Goal: Task Accomplishment & Management: Complete application form

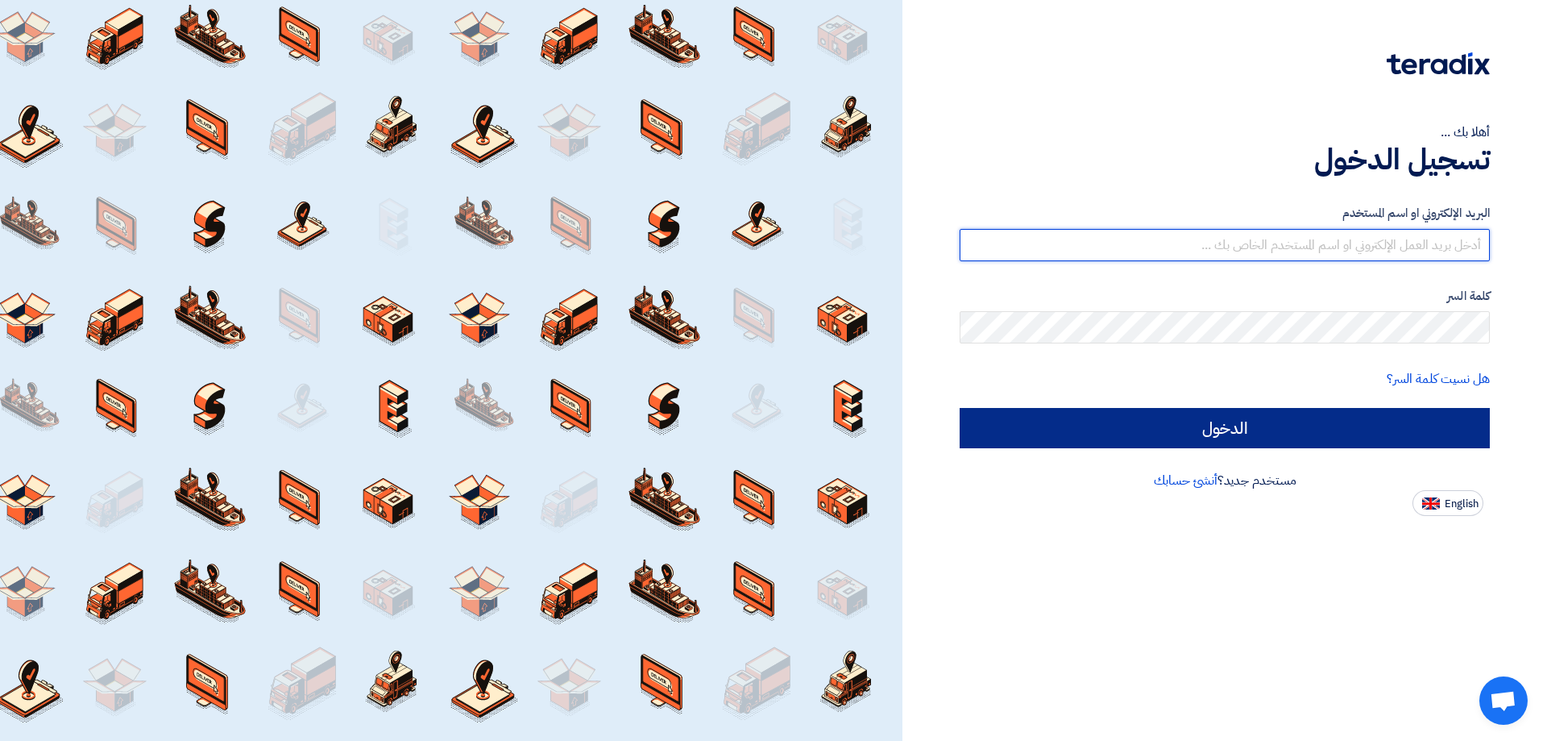
type input "[EMAIL_ADDRESS][DOMAIN_NAME]"
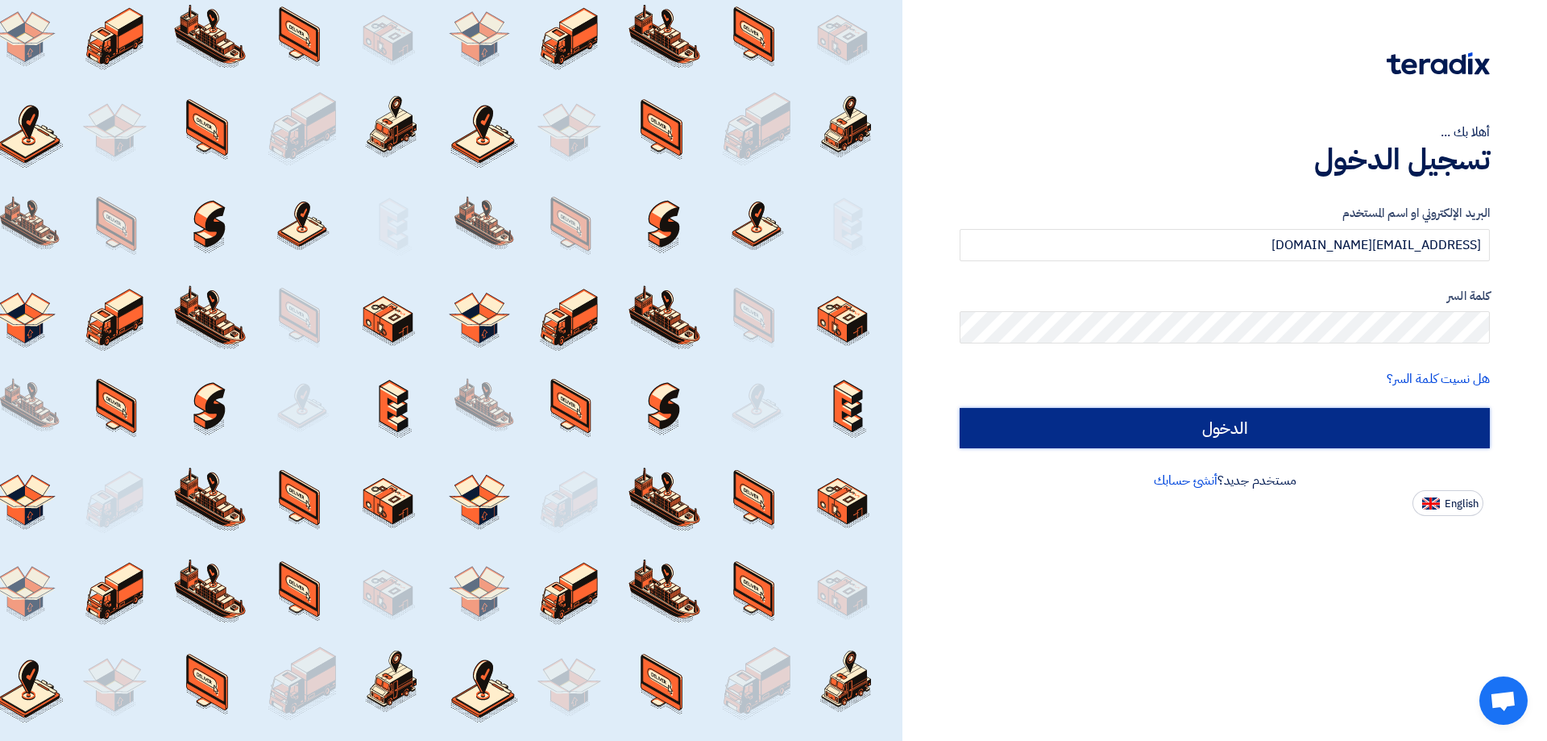
click at [1167, 432] on input "الدخول" at bounding box center [1225, 428] width 530 height 40
type input "Sign in"
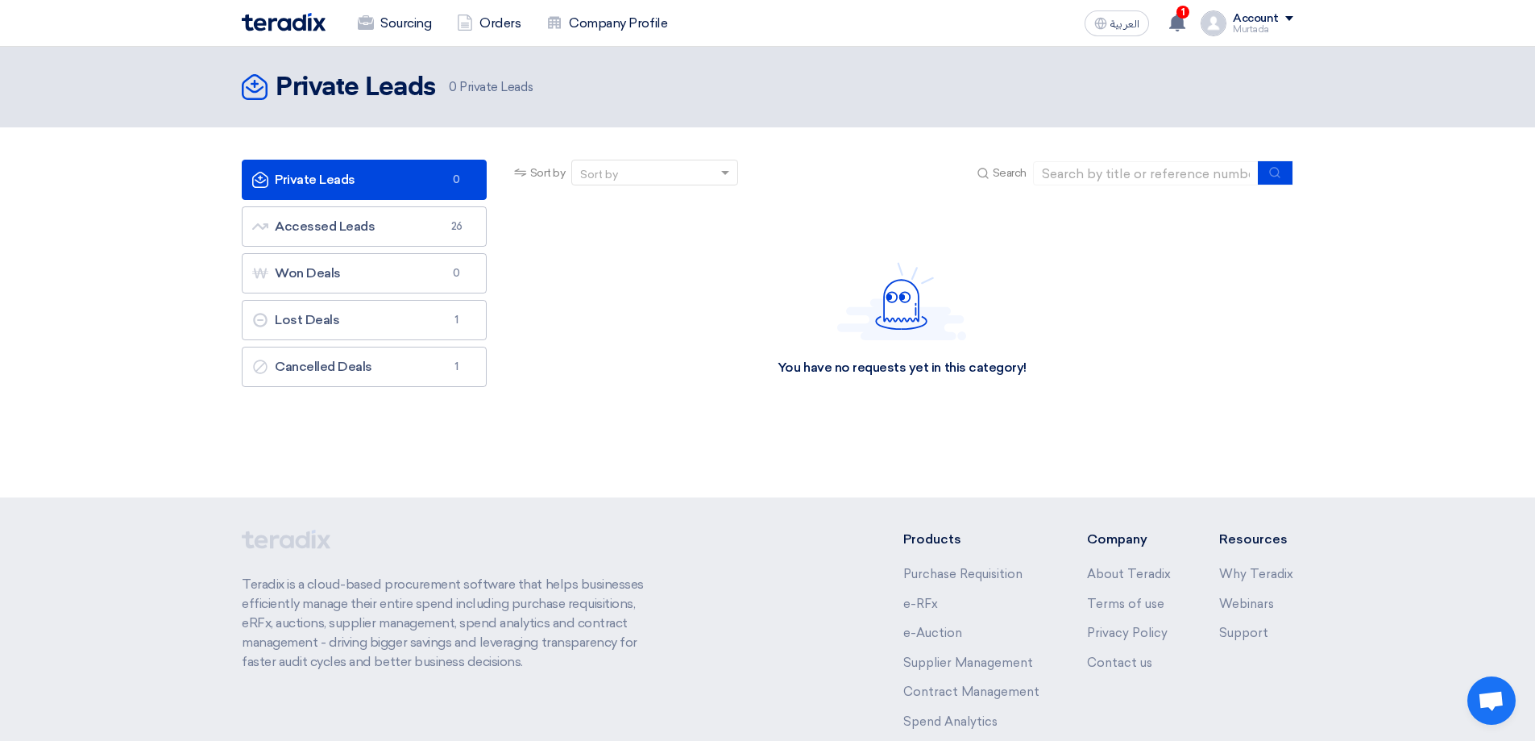
click at [324, 176] on link "Private Leads Private Leads 0" at bounding box center [364, 180] width 245 height 40
click at [1177, 19] on use at bounding box center [1177, 23] width 16 height 18
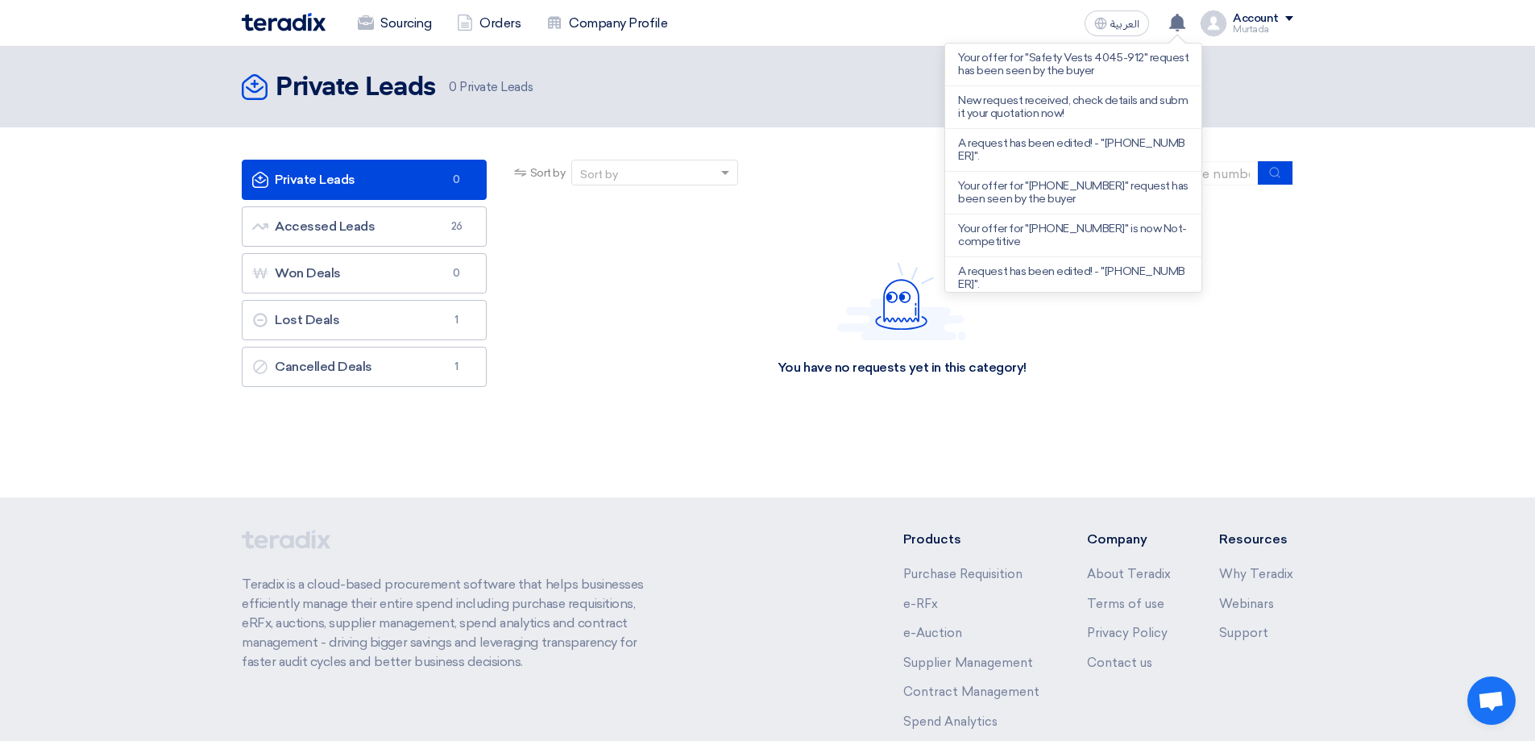
click at [710, 261] on div "You have no requests yet in this category!" at bounding box center [902, 319] width 782 height 242
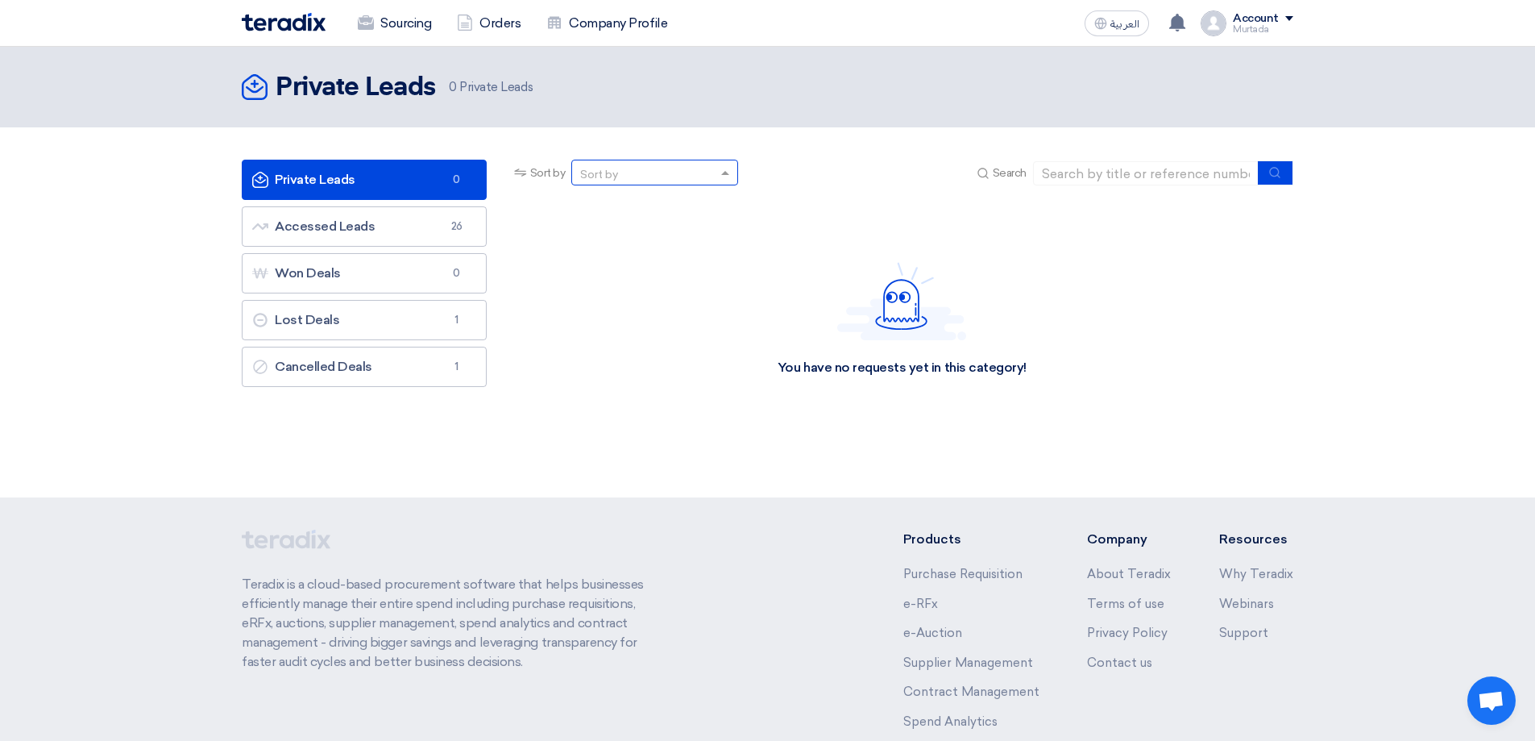
click at [721, 170] on span at bounding box center [727, 172] width 20 height 17
click at [666, 359] on div "You have no requests yet in this category!" at bounding box center [902, 319] width 782 height 242
click at [419, 185] on link "Private Leads Private Leads 0" at bounding box center [364, 180] width 245 height 40
click at [419, 220] on link "Accessed Leads Accessed Leads 26" at bounding box center [364, 226] width 245 height 40
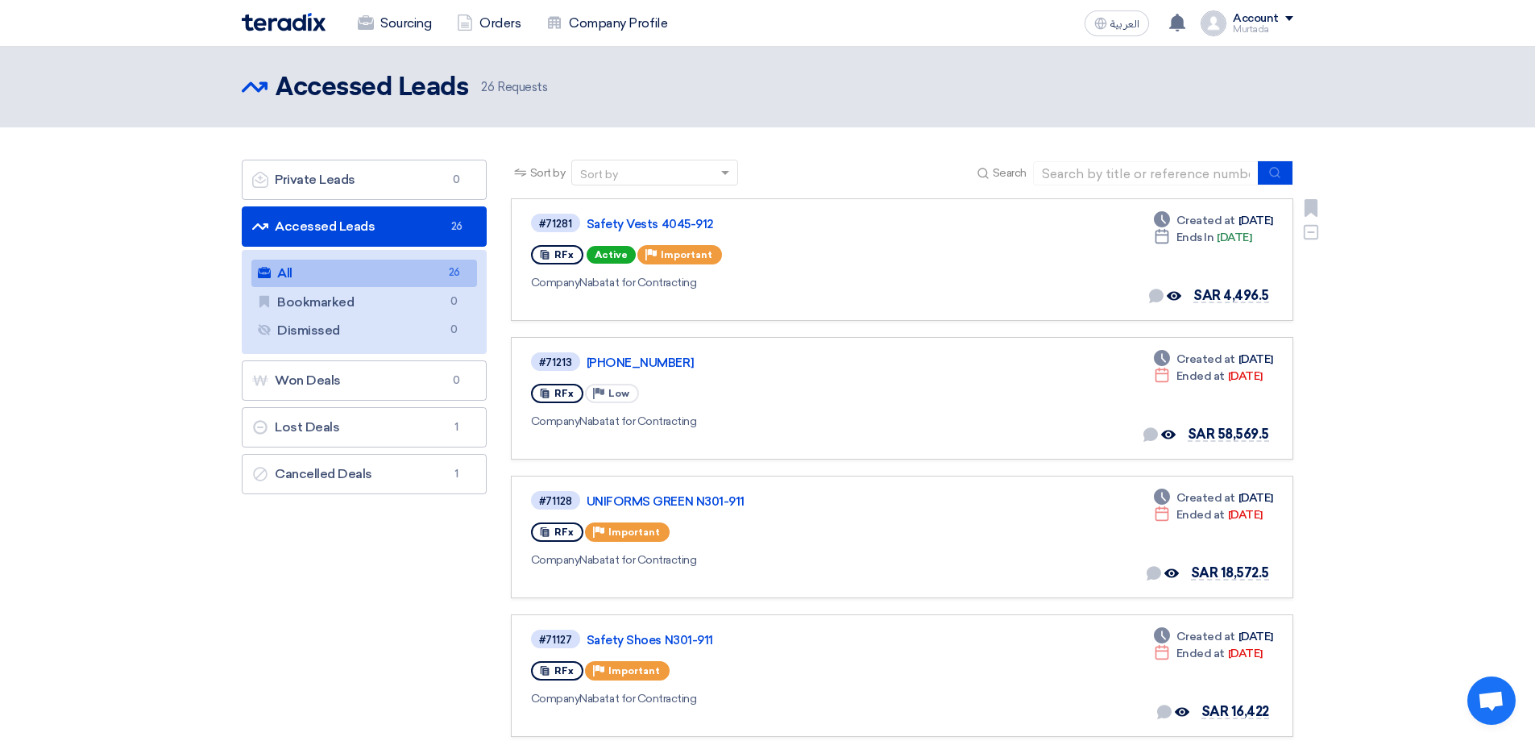
click at [612, 255] on span "Active" at bounding box center [611, 255] width 49 height 18
click at [559, 251] on span "RFx" at bounding box center [563, 254] width 19 height 11
click at [560, 214] on span "#71281" at bounding box center [555, 223] width 49 height 19
click at [560, 225] on div "#71281" at bounding box center [555, 223] width 33 height 10
click at [658, 218] on link "Safety Vests 4045-912" at bounding box center [788, 224] width 403 height 15
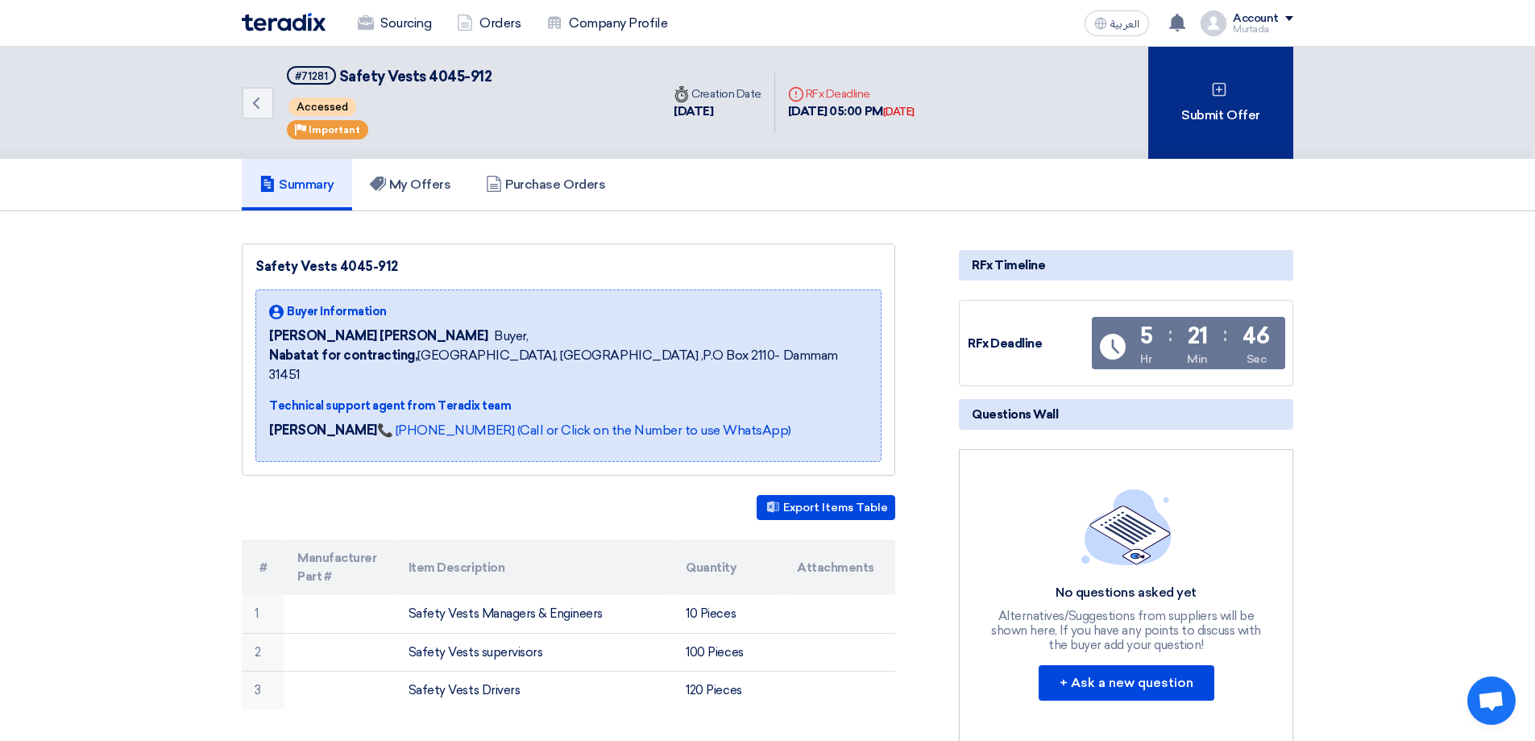
click at [1185, 135] on div "Submit Offer" at bounding box center [1220, 103] width 145 height 112
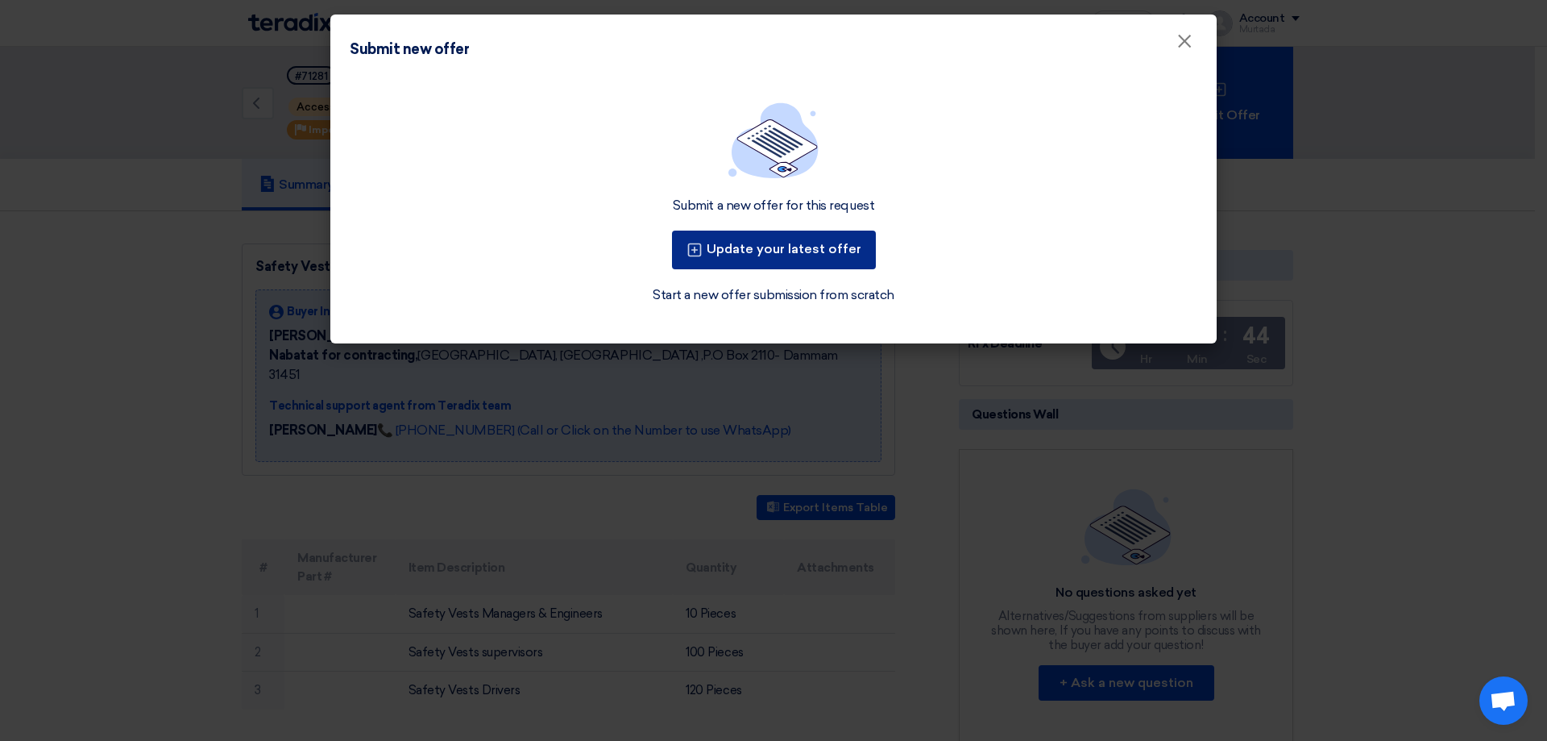
click at [740, 246] on button "Update your latest offer" at bounding box center [774, 249] width 204 height 39
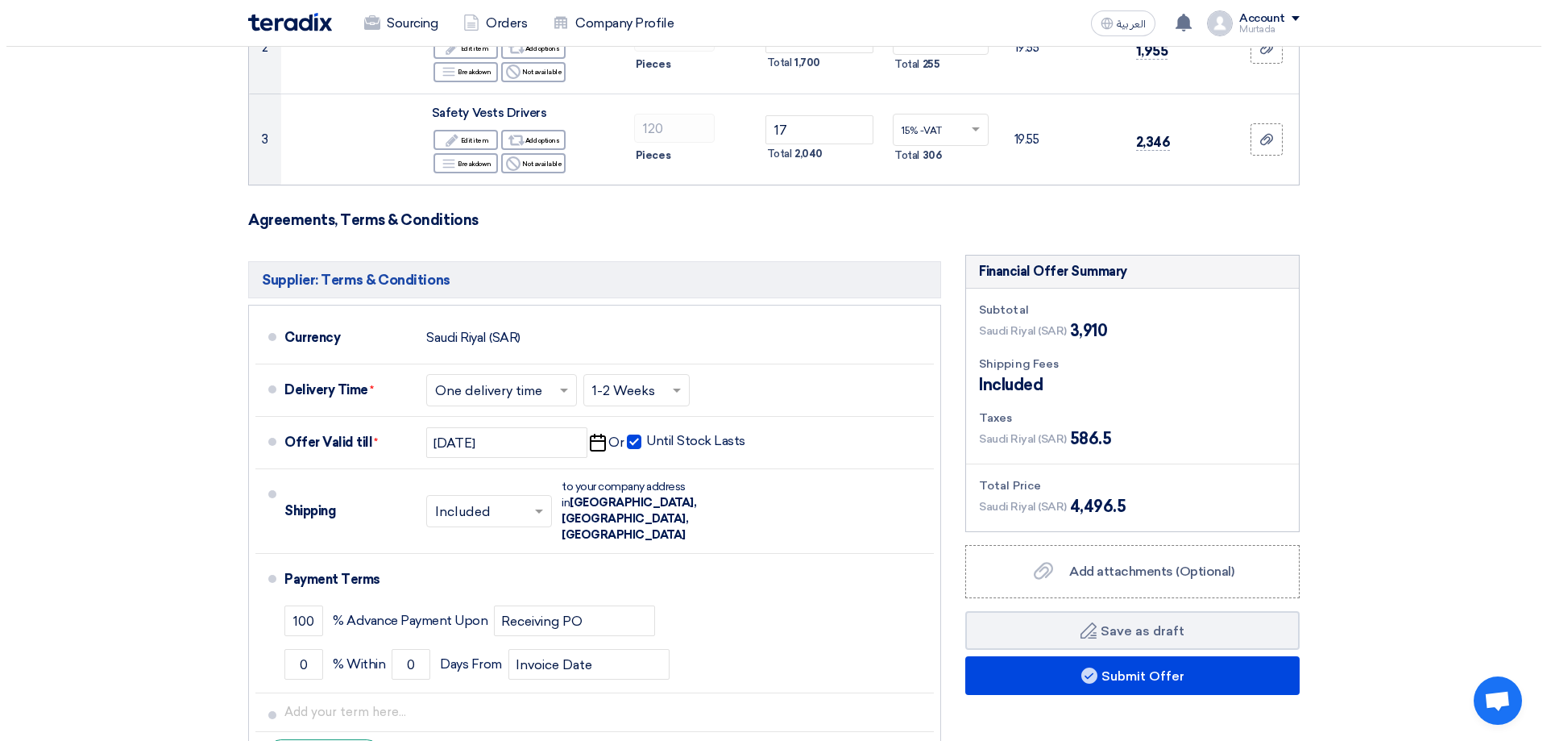
scroll to position [825, 0]
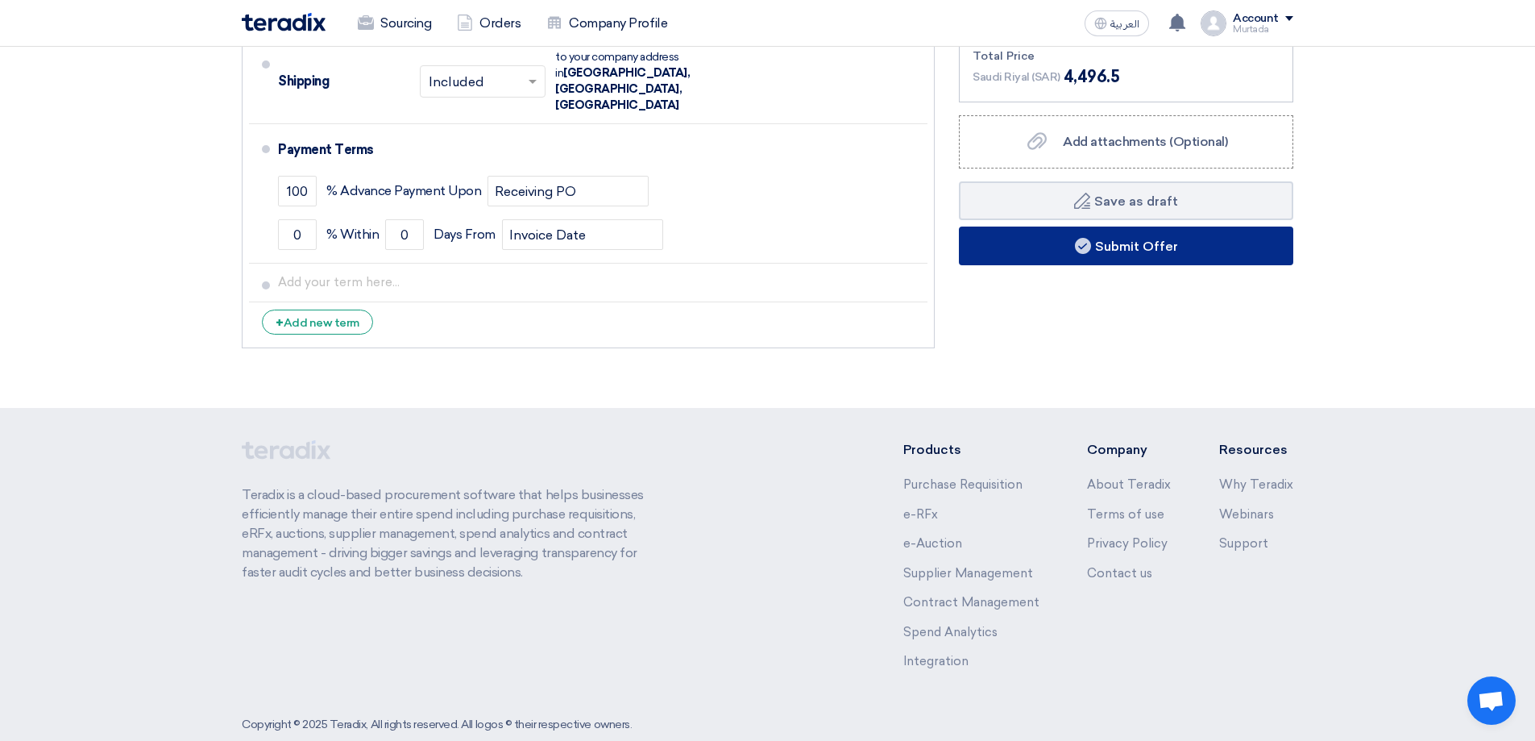
click at [1152, 246] on button "Submit Offer" at bounding box center [1126, 245] width 334 height 39
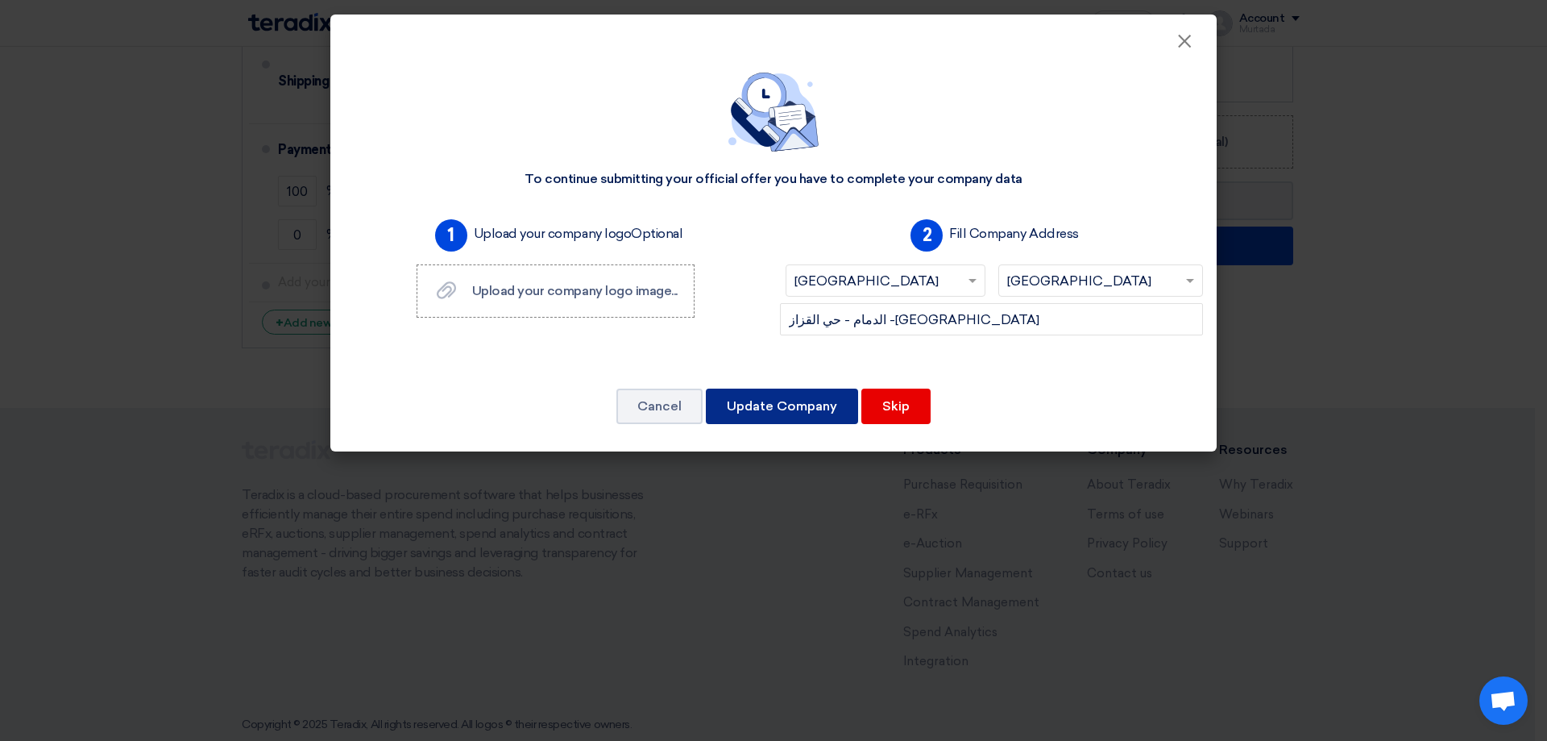
click at [801, 404] on button "Update Company" at bounding box center [782, 405] width 152 height 35
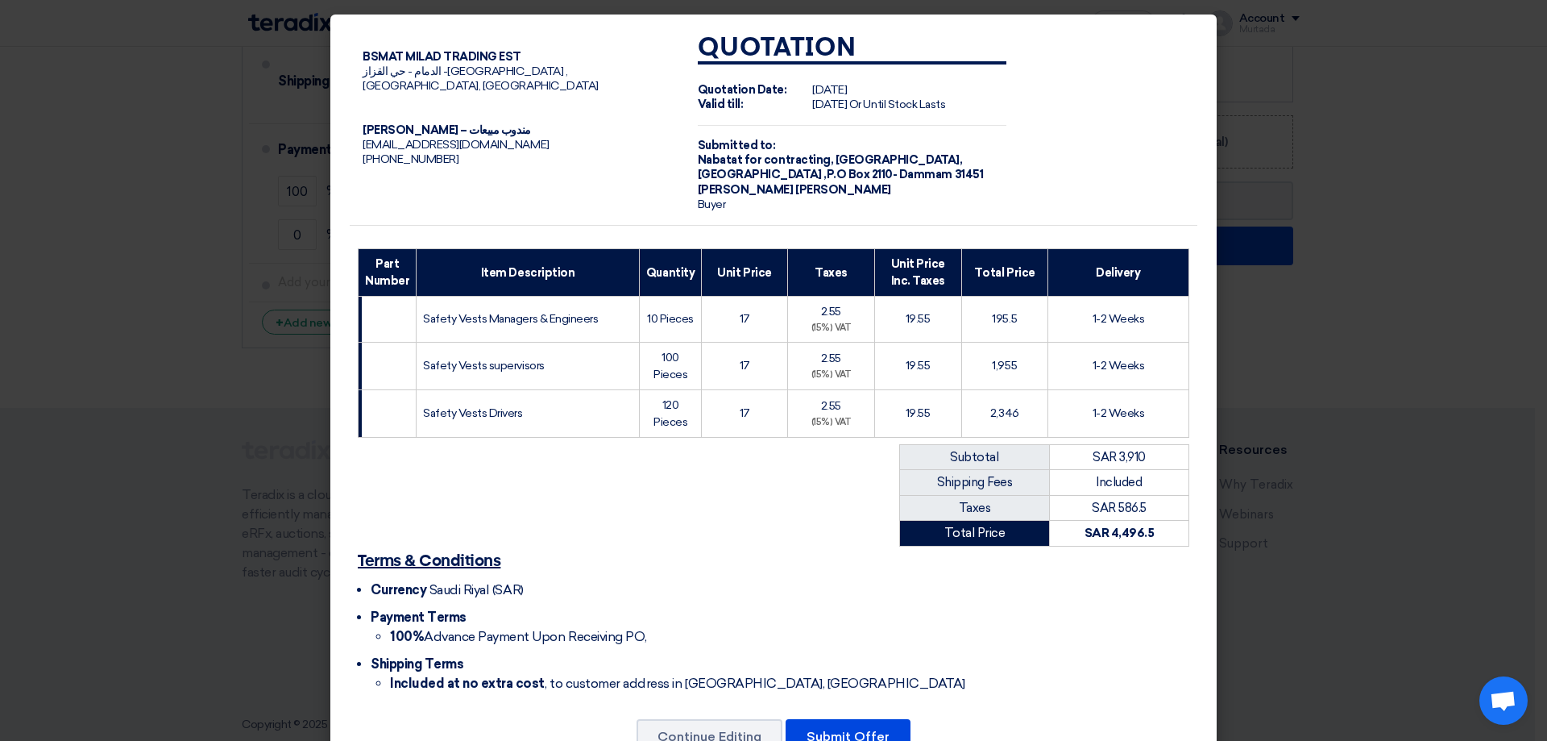
scroll to position [57, 0]
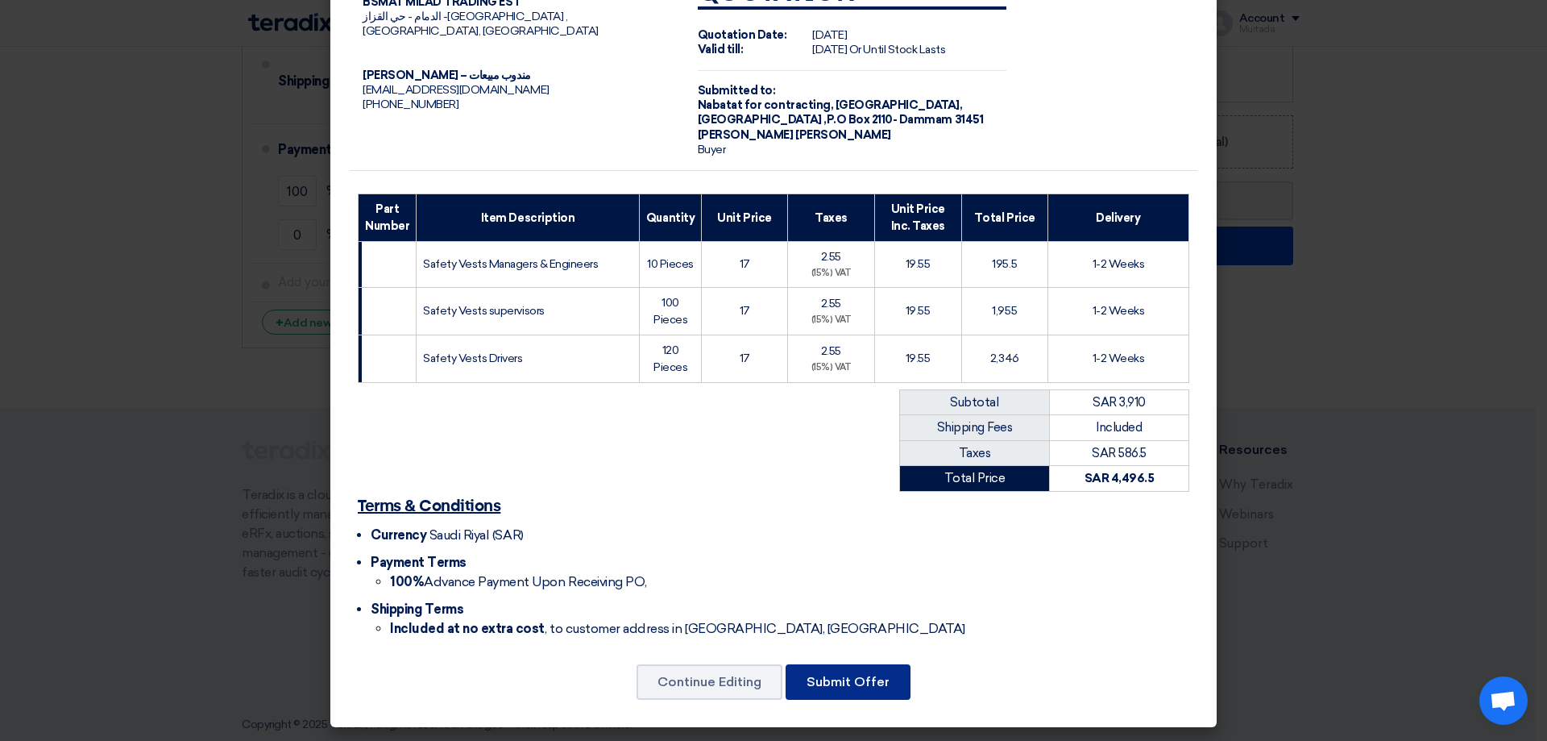
click at [824, 670] on button "Submit Offer" at bounding box center [848, 681] width 125 height 35
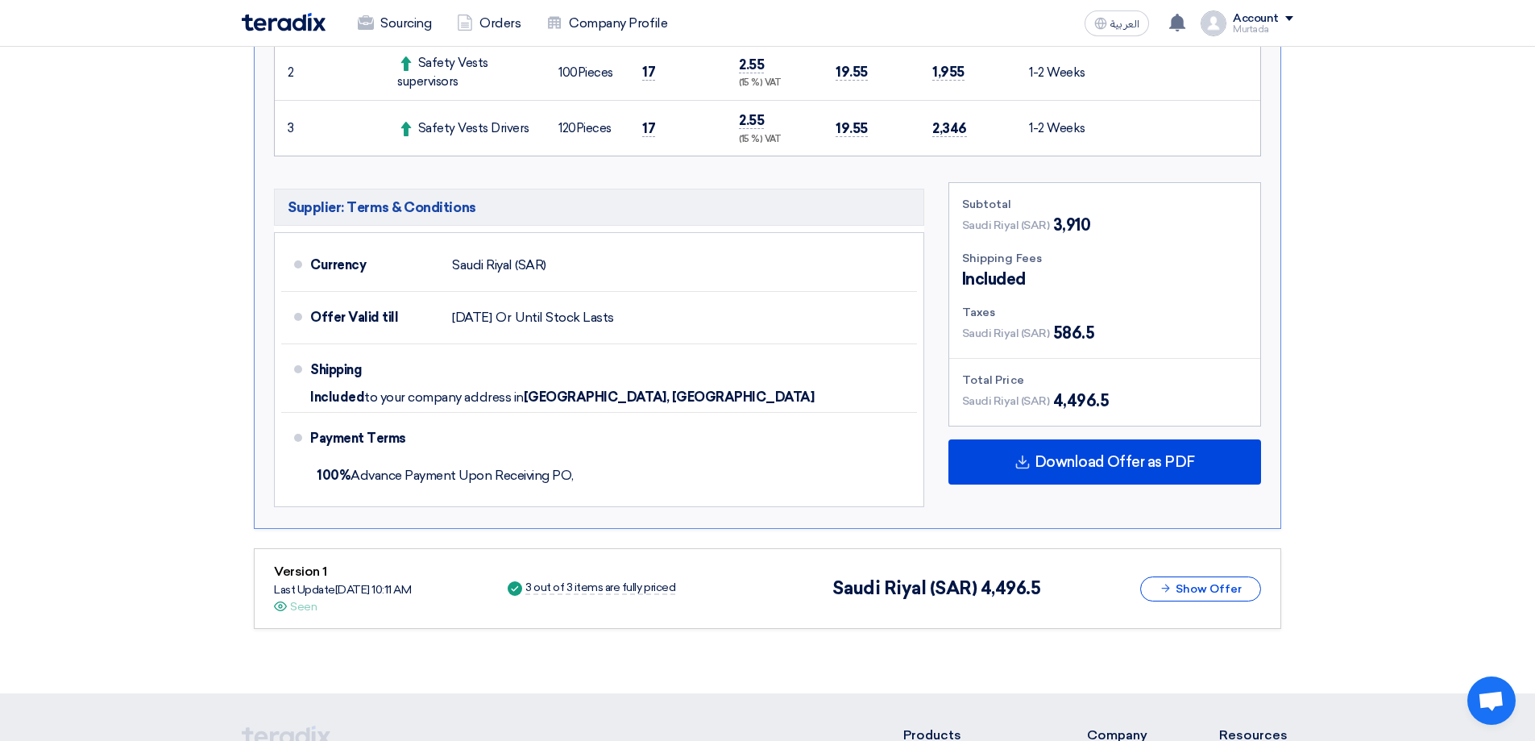
scroll to position [860, 0]
